Goal: Transaction & Acquisition: Purchase product/service

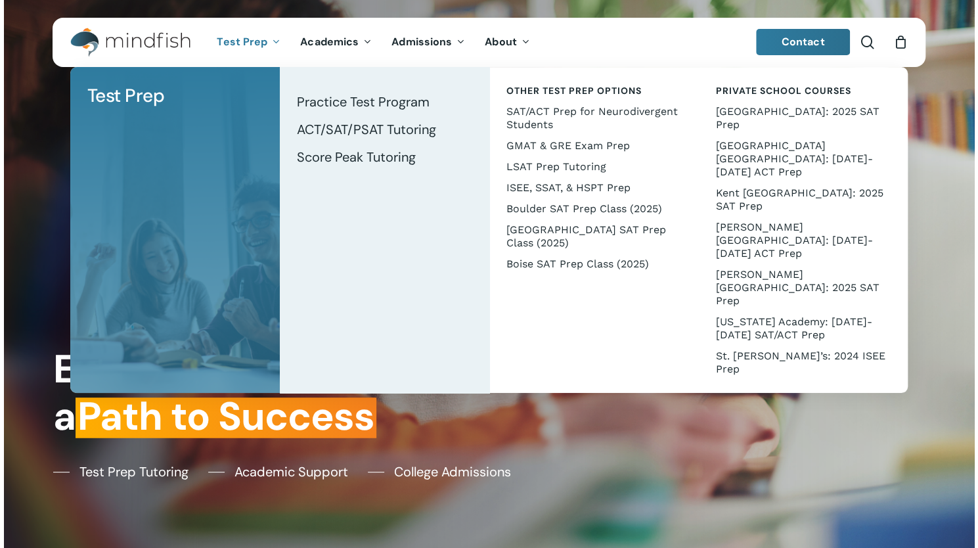
click at [237, 40] on span "Test Prep" at bounding box center [242, 42] width 51 height 14
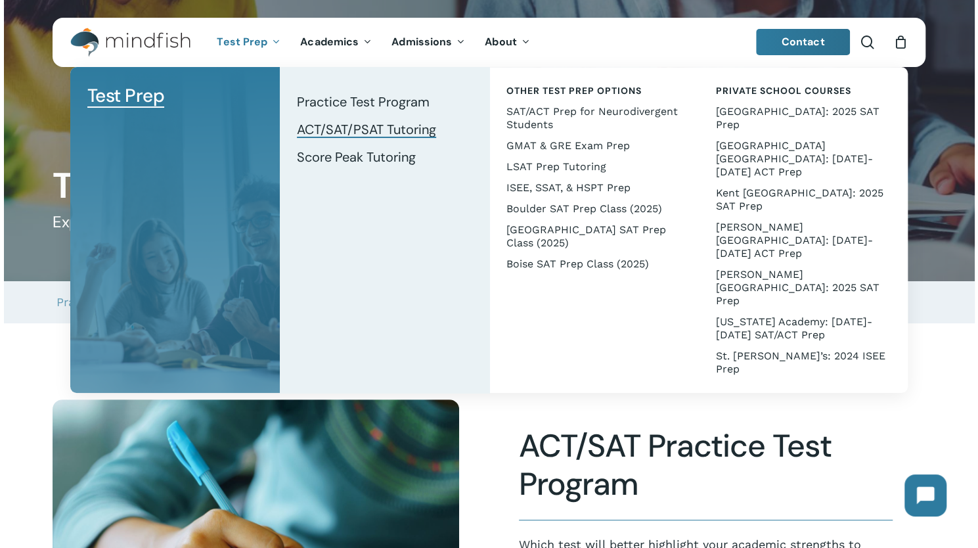
click at [307, 128] on span "ACT/SAT/PSAT Tutoring" at bounding box center [366, 129] width 139 height 17
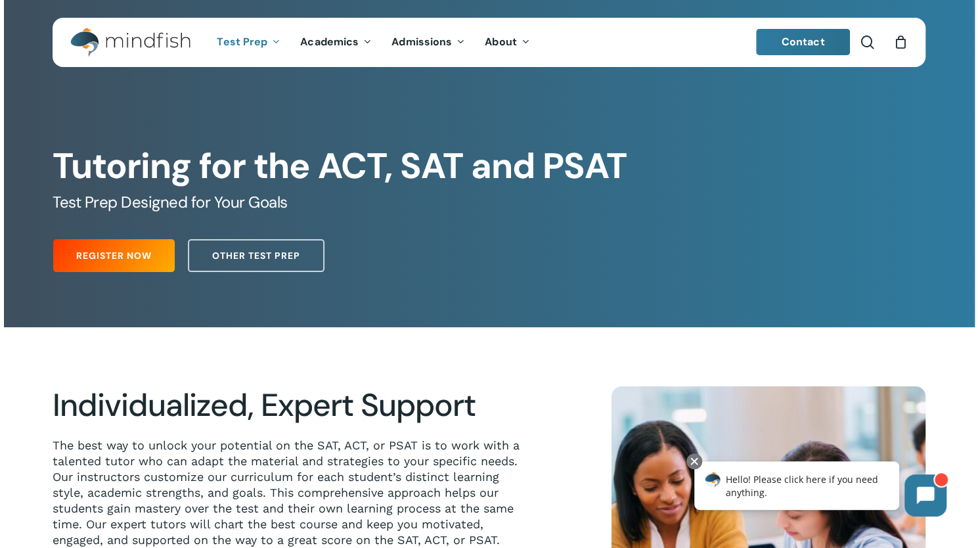
click at [329, 421] on h2 "Individualized, Expert Support" at bounding box center [286, 405] width 467 height 38
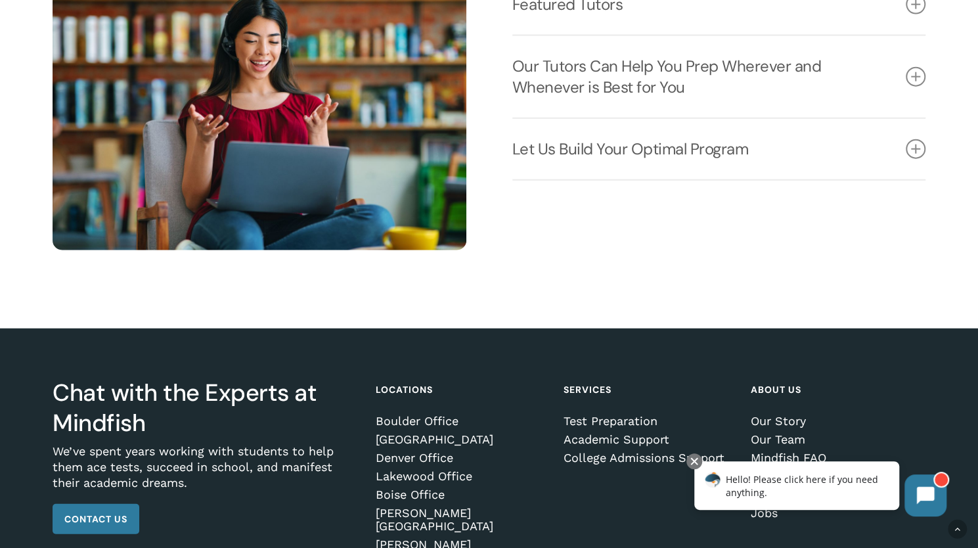
scroll to position [1684, 0]
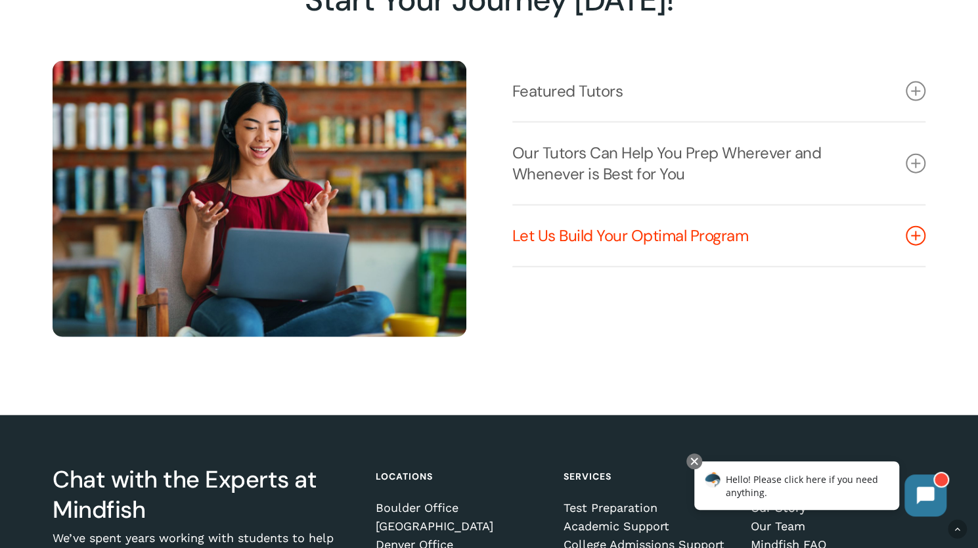
click at [684, 231] on link "Let Us Build Your Optimal Program" at bounding box center [719, 236] width 414 height 60
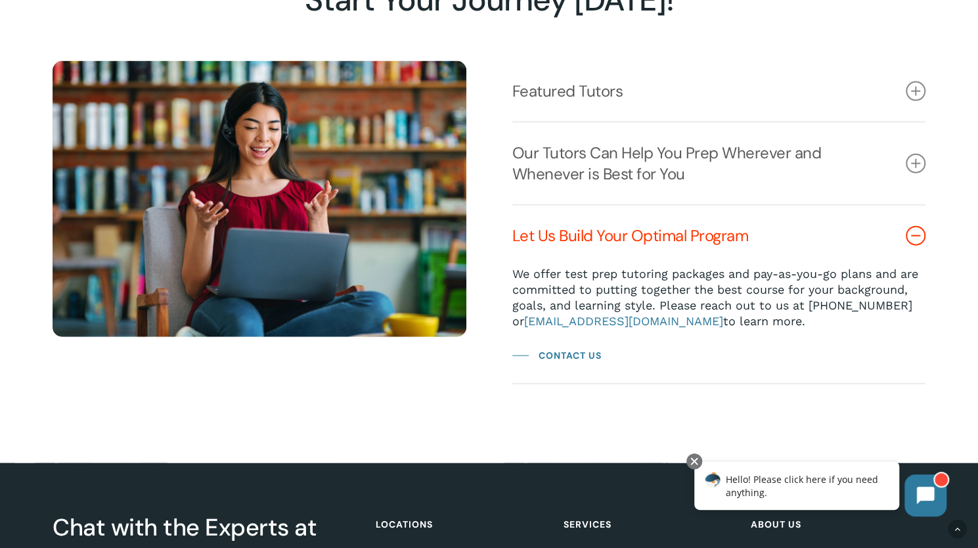
click at [684, 235] on link "Let Us Build Your Optimal Program" at bounding box center [719, 236] width 414 height 60
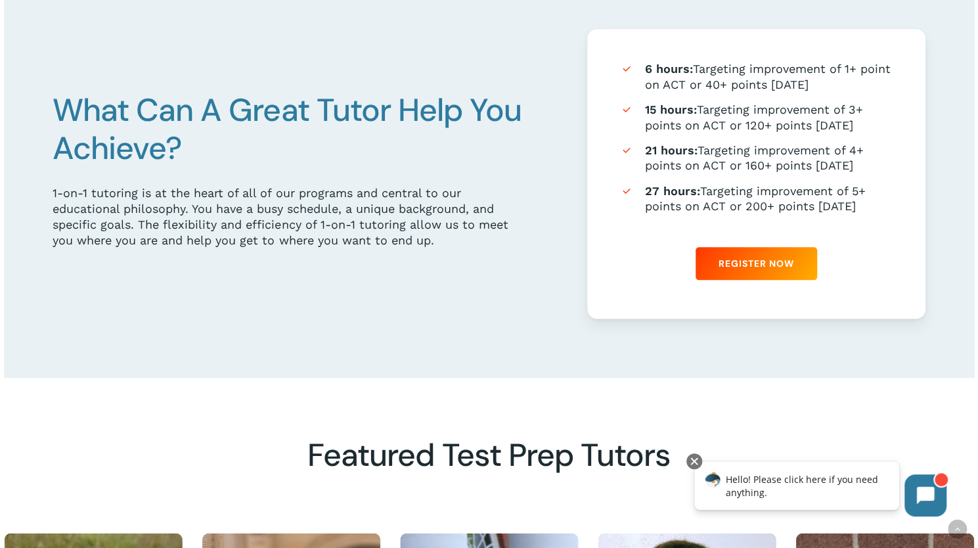
scroll to position [699, 0]
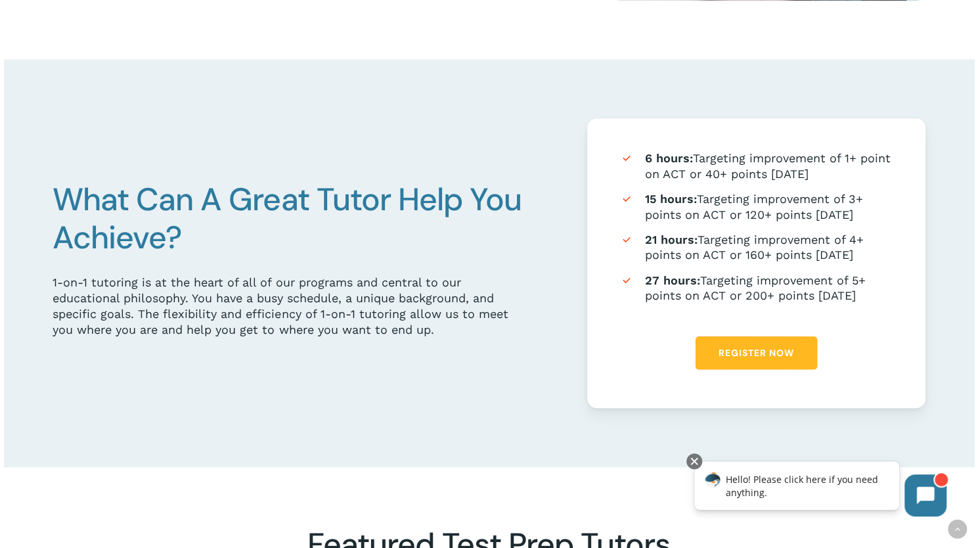
click at [743, 357] on span "Register Now" at bounding box center [757, 352] width 76 height 13
